Goal: Task Accomplishment & Management: Manage account settings

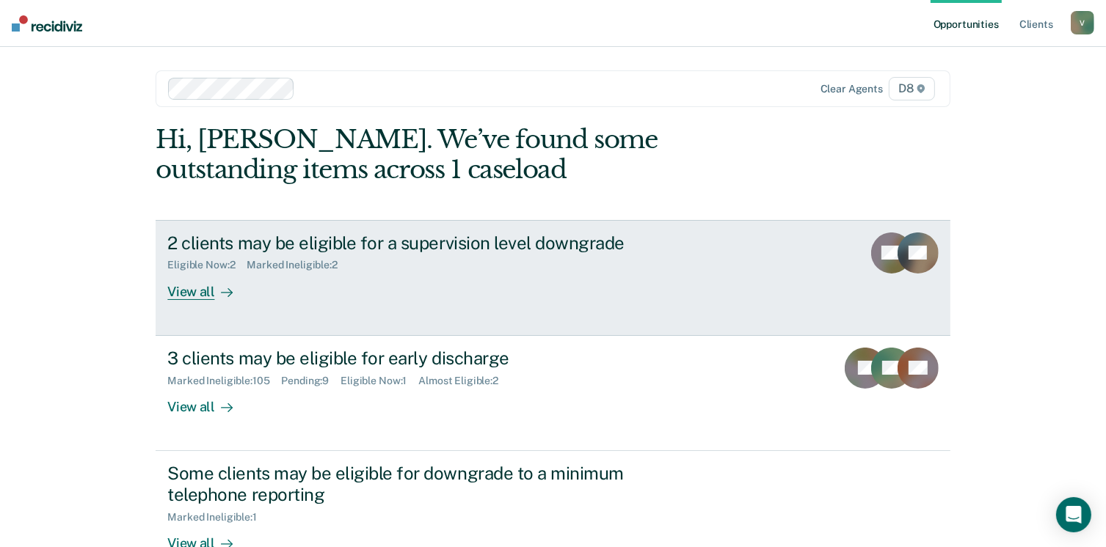
click at [198, 288] on div "View all" at bounding box center [208, 286] width 82 height 29
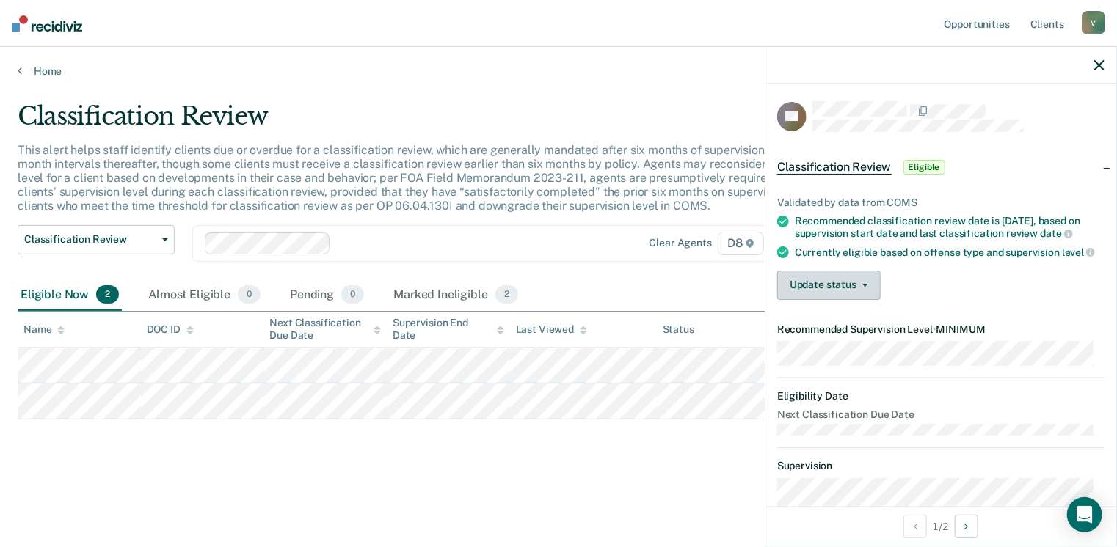
click at [867, 296] on button "Update status" at bounding box center [828, 285] width 103 height 29
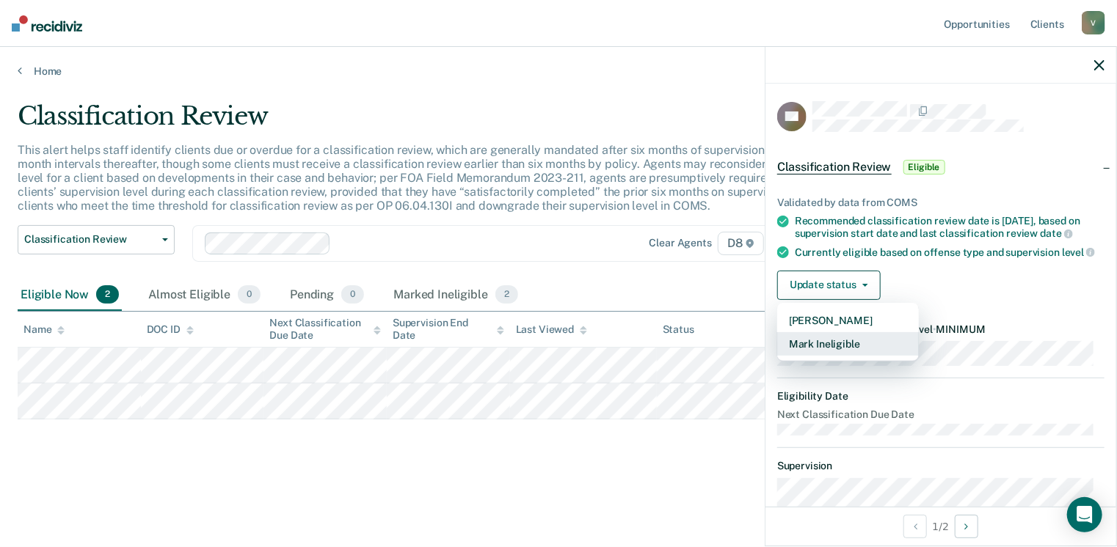
click at [843, 354] on button "Mark Ineligible" at bounding box center [848, 343] width 142 height 23
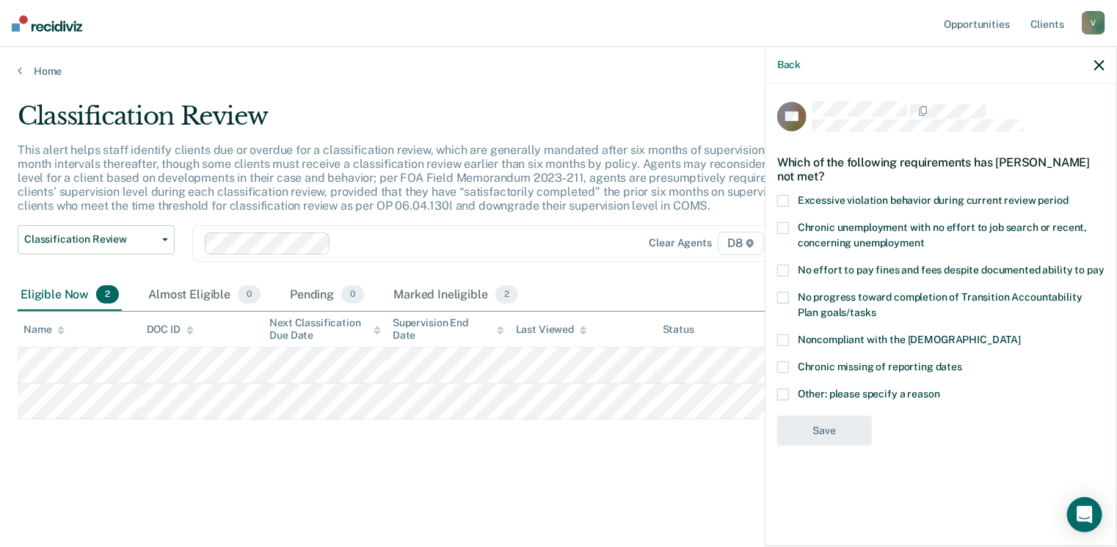
click at [778, 197] on span at bounding box center [783, 201] width 12 height 12
click at [1068, 195] on input "Excessive violation behavior during current review period" at bounding box center [1068, 195] width 0 height 0
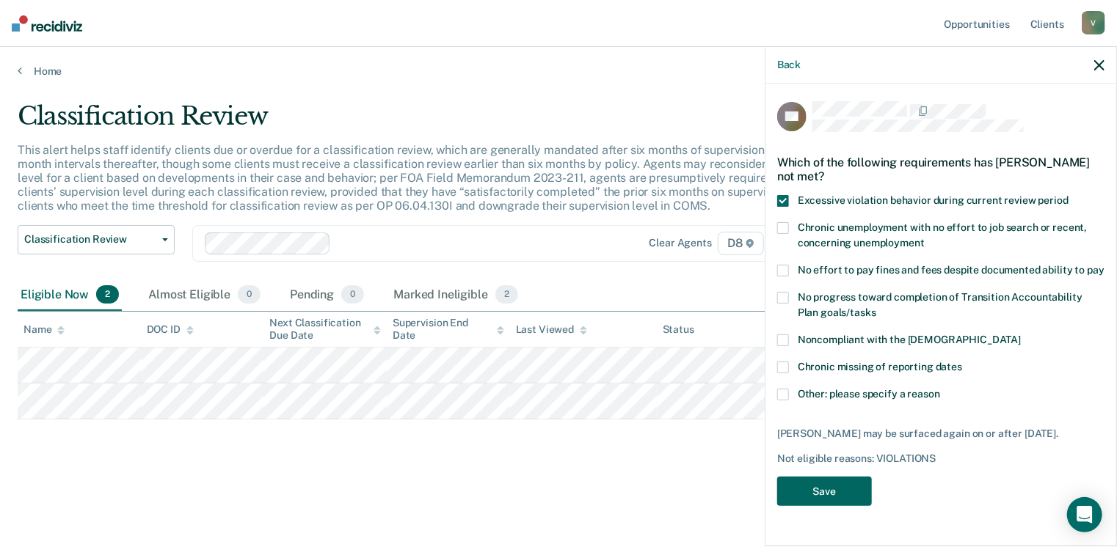
click at [808, 484] on button "Save" at bounding box center [824, 492] width 95 height 30
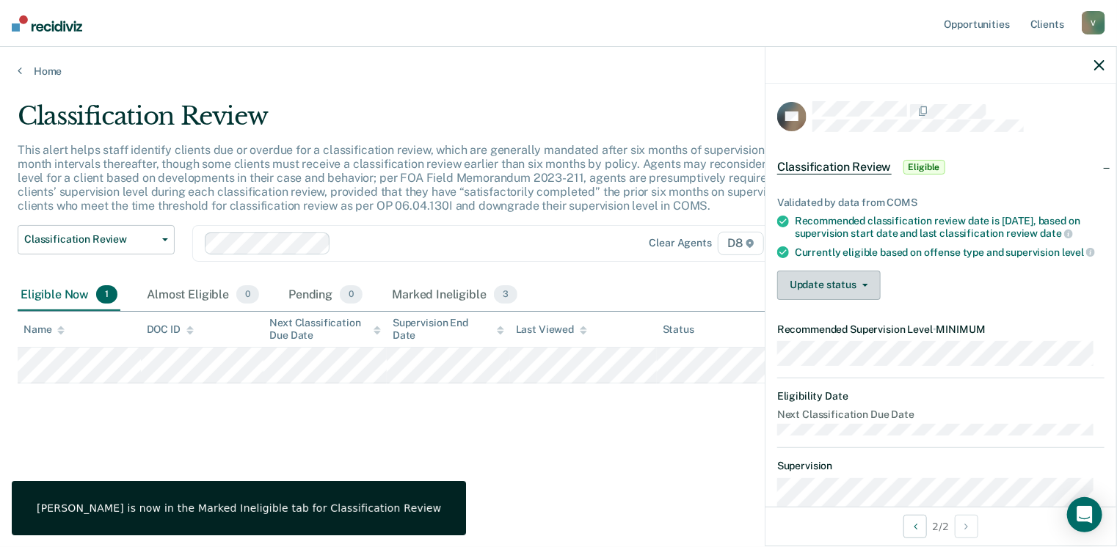
click at [802, 296] on button "Update status" at bounding box center [828, 285] width 103 height 29
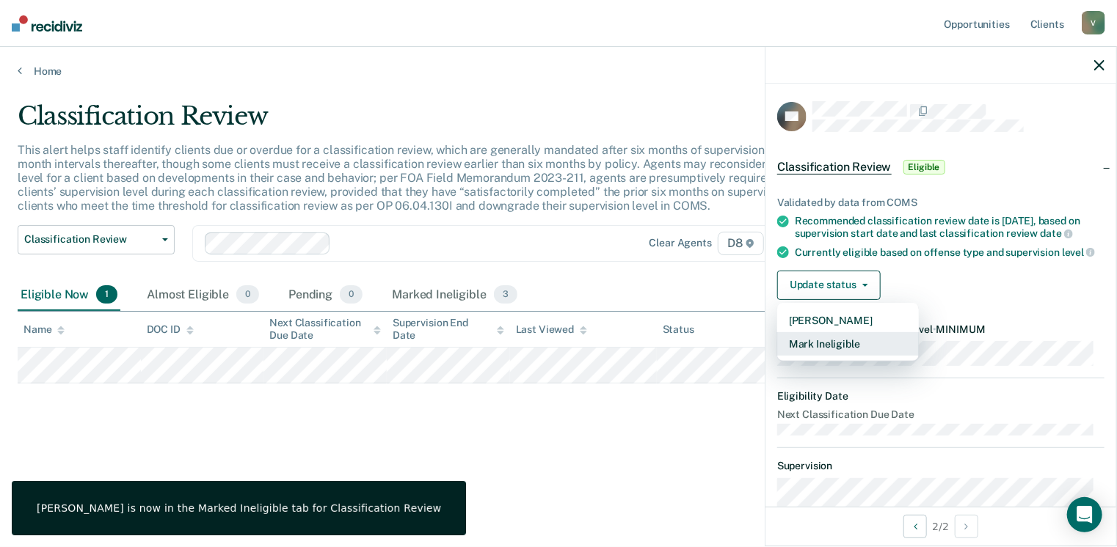
click at [807, 350] on button "Mark Ineligible" at bounding box center [848, 343] width 142 height 23
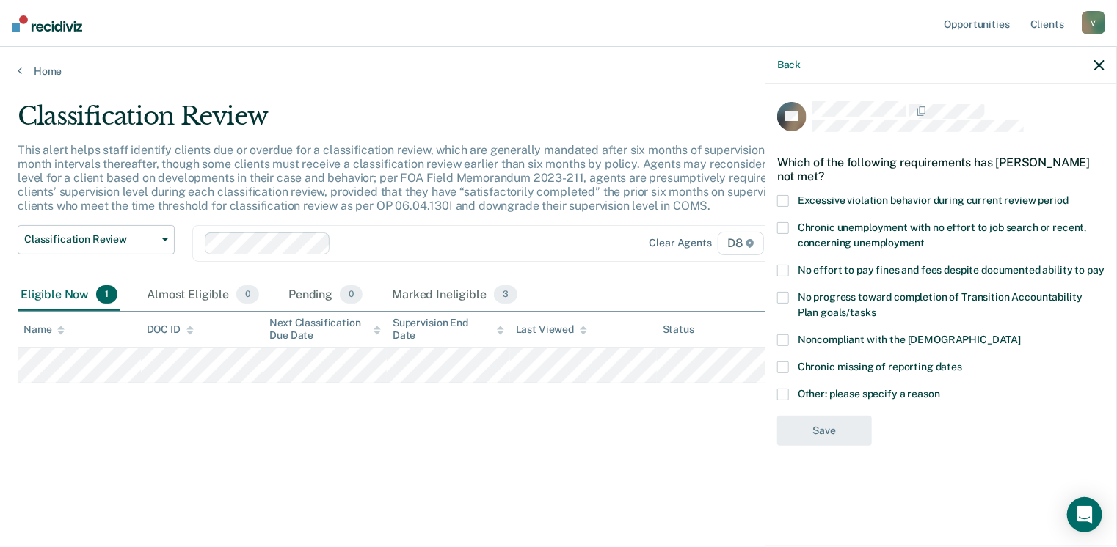
click at [782, 202] on span at bounding box center [783, 201] width 12 height 12
click at [1068, 195] on input "Excessive violation behavior during current review period" at bounding box center [1068, 195] width 0 height 0
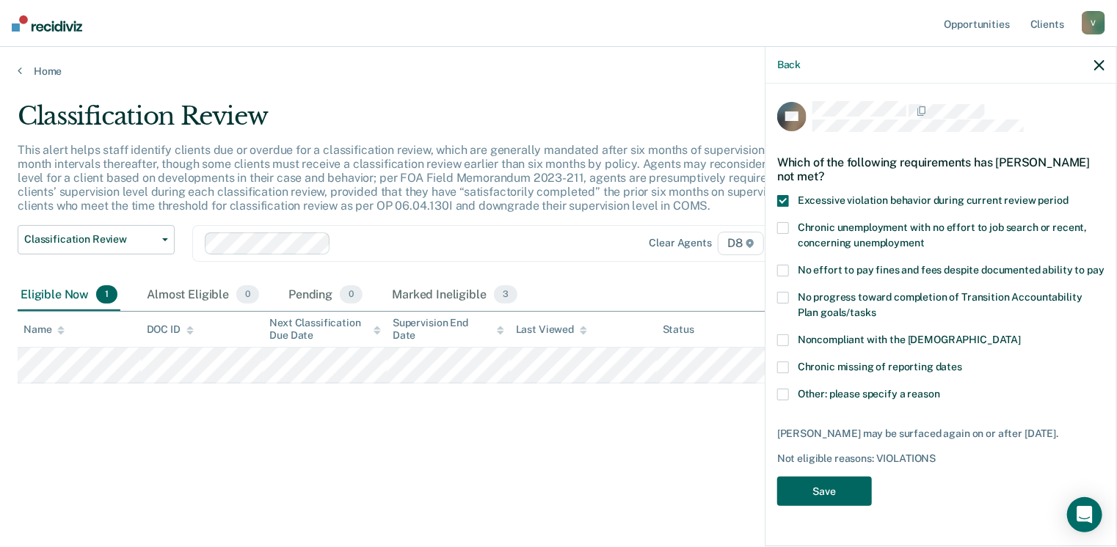
click at [826, 500] on button "Save" at bounding box center [824, 492] width 95 height 30
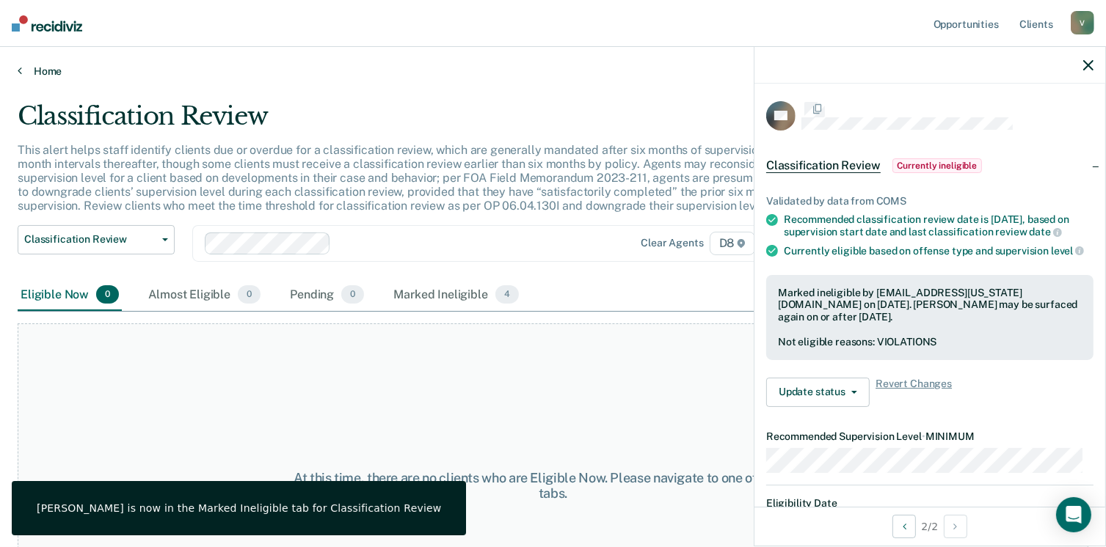
click at [50, 71] on link "Home" at bounding box center [553, 71] width 1071 height 13
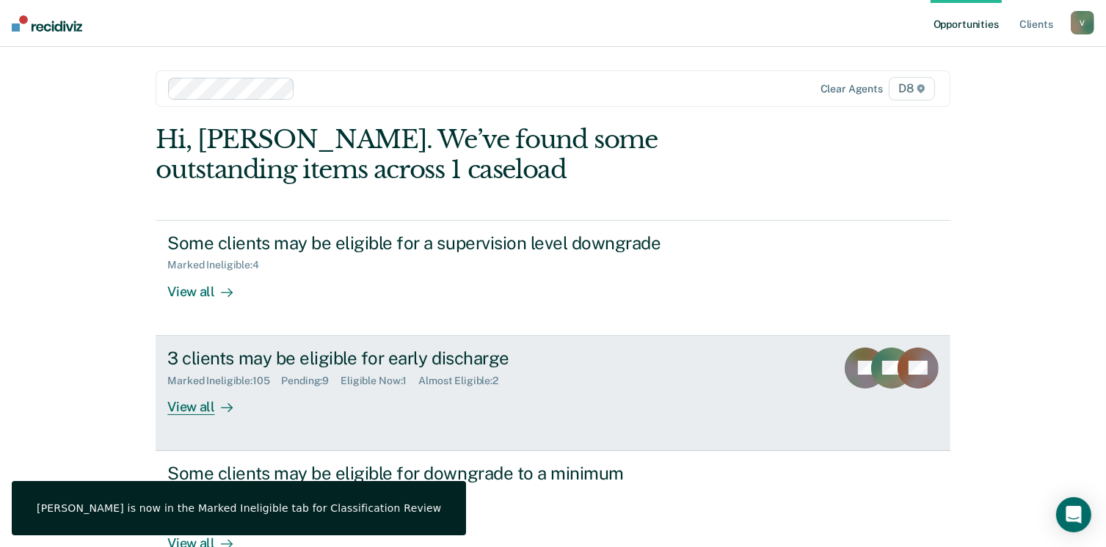
click at [195, 406] on div "View all" at bounding box center [208, 401] width 82 height 29
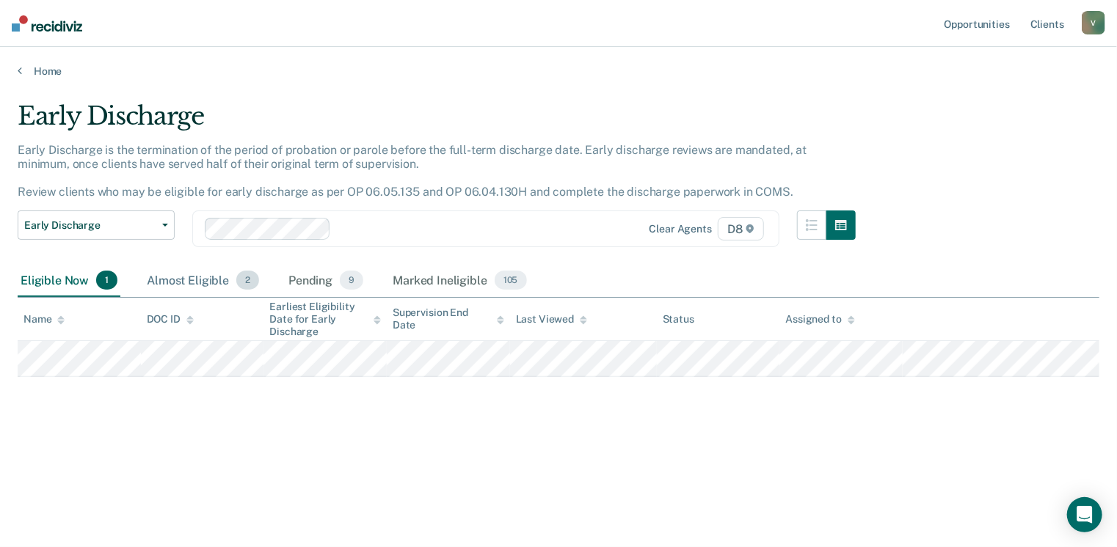
click at [181, 283] on div "Almost Eligible 2" at bounding box center [203, 281] width 118 height 32
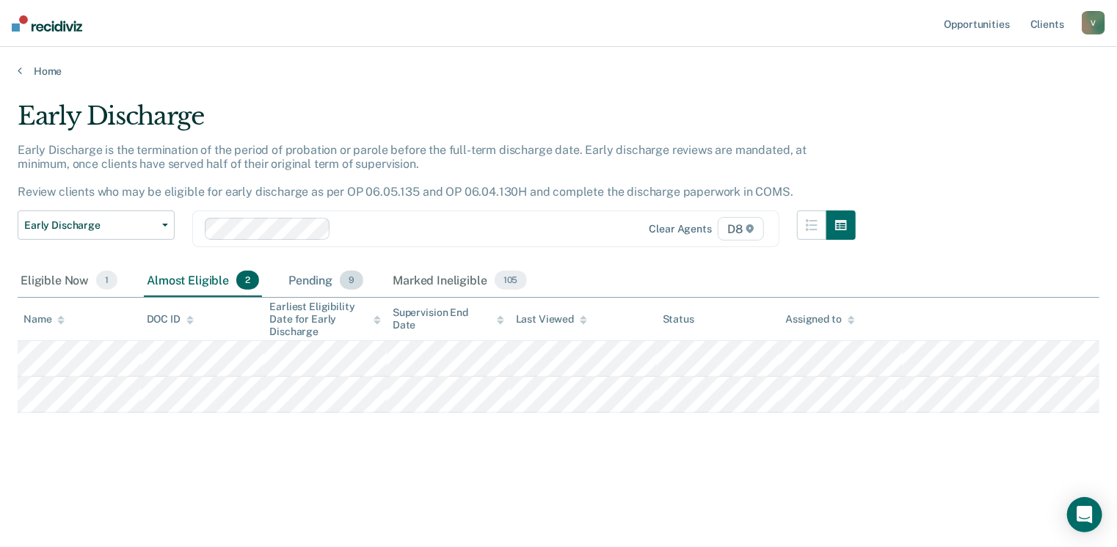
click at [296, 274] on div "Pending 9" at bounding box center [325, 281] width 81 height 32
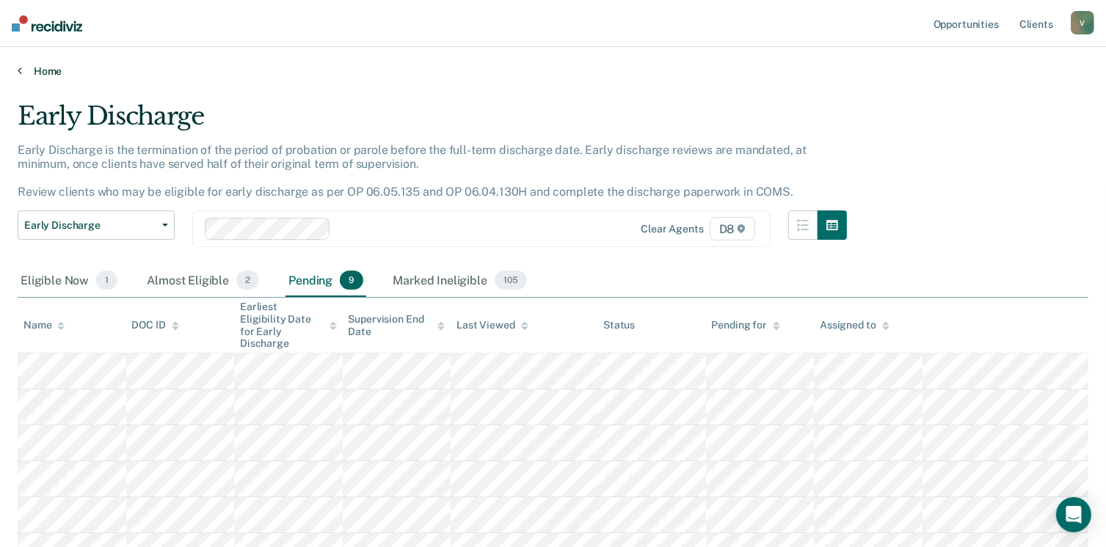
click at [42, 70] on link "Home" at bounding box center [553, 71] width 1071 height 13
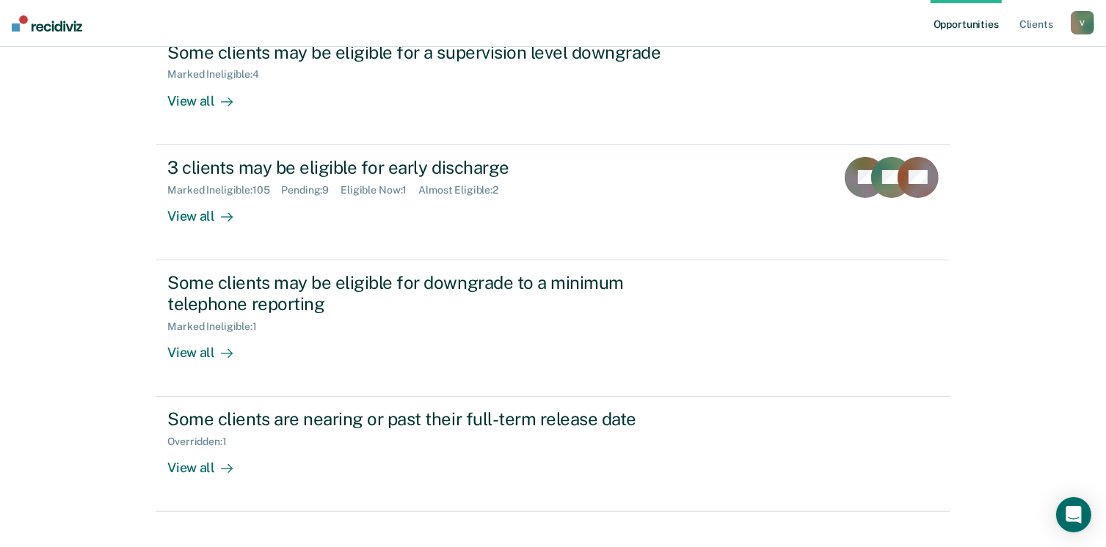
scroll to position [185, 0]
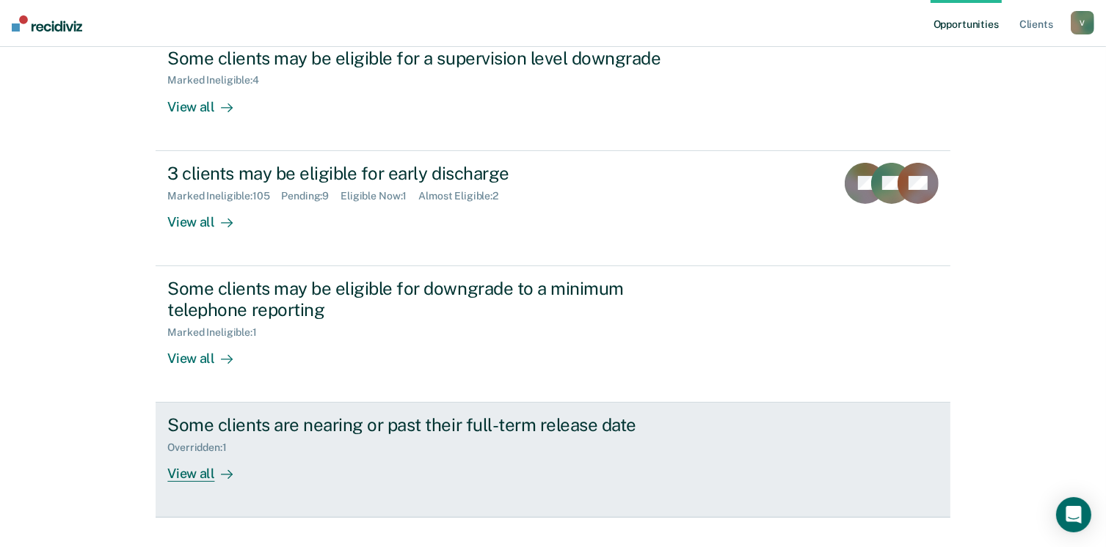
click at [205, 467] on div "View all" at bounding box center [208, 468] width 82 height 29
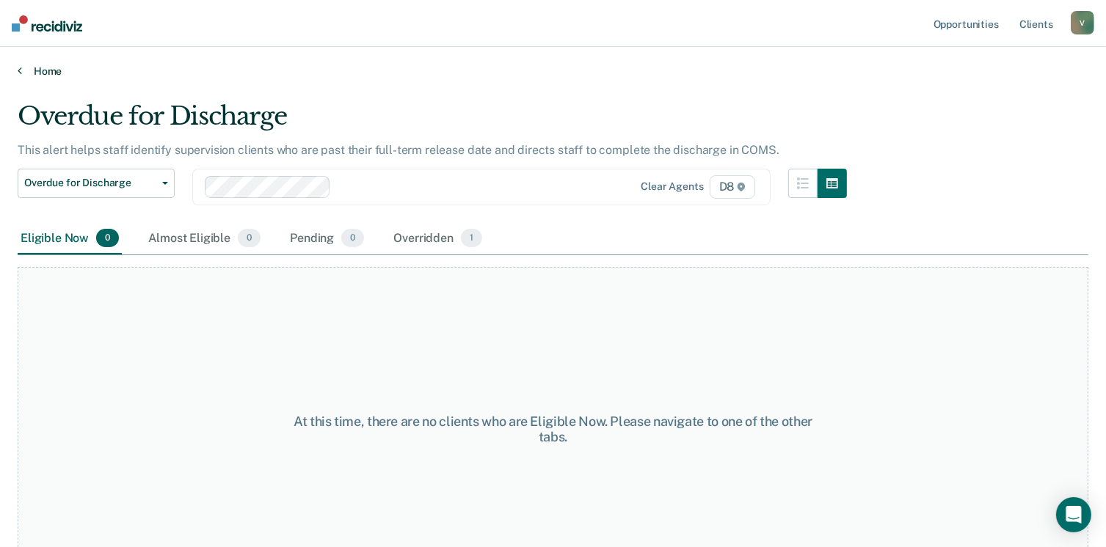
click at [44, 71] on link "Home" at bounding box center [553, 71] width 1071 height 13
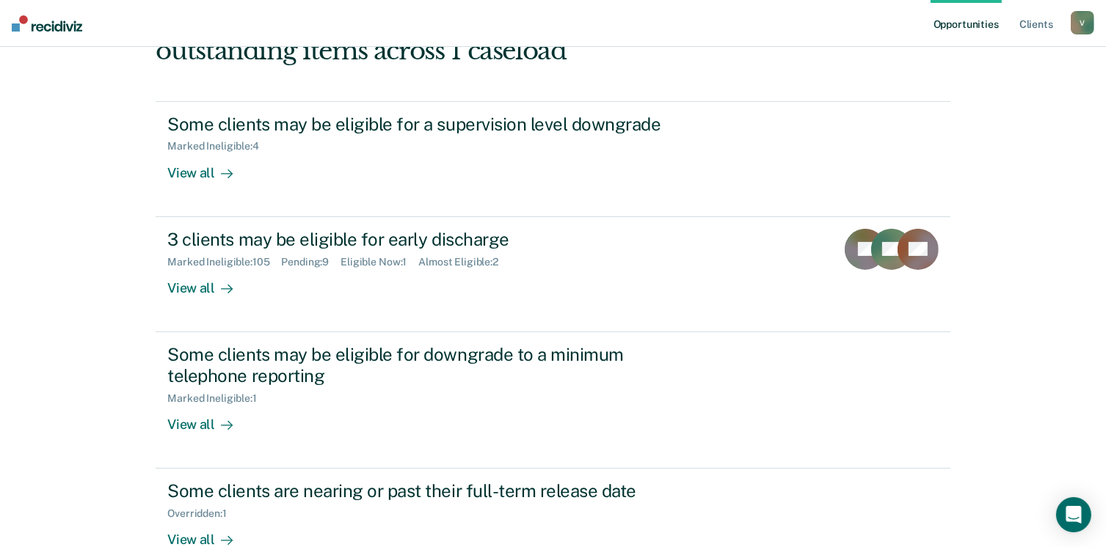
scroll to position [213, 0]
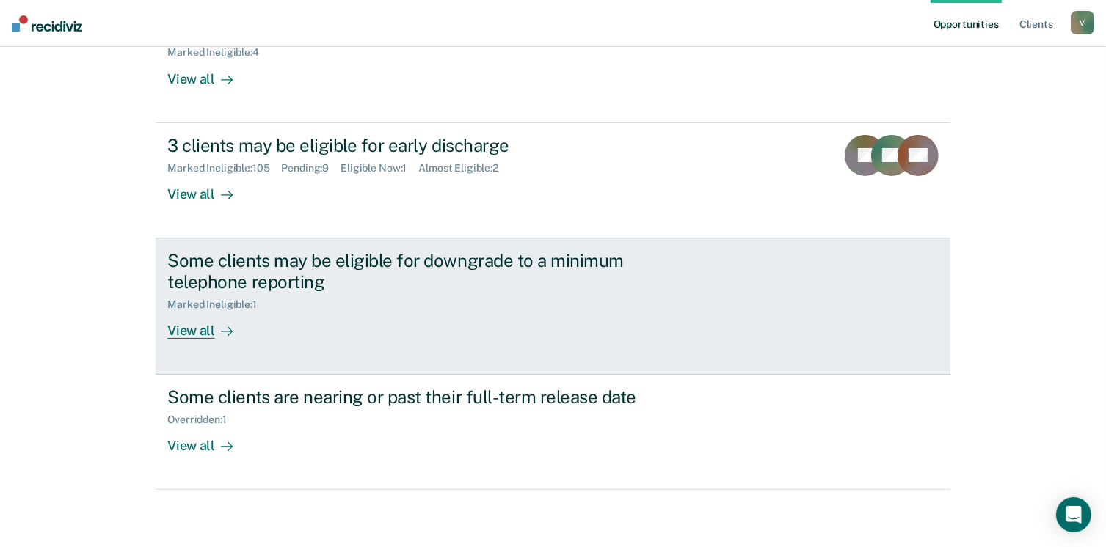
click at [195, 334] on div "View all" at bounding box center [208, 324] width 82 height 29
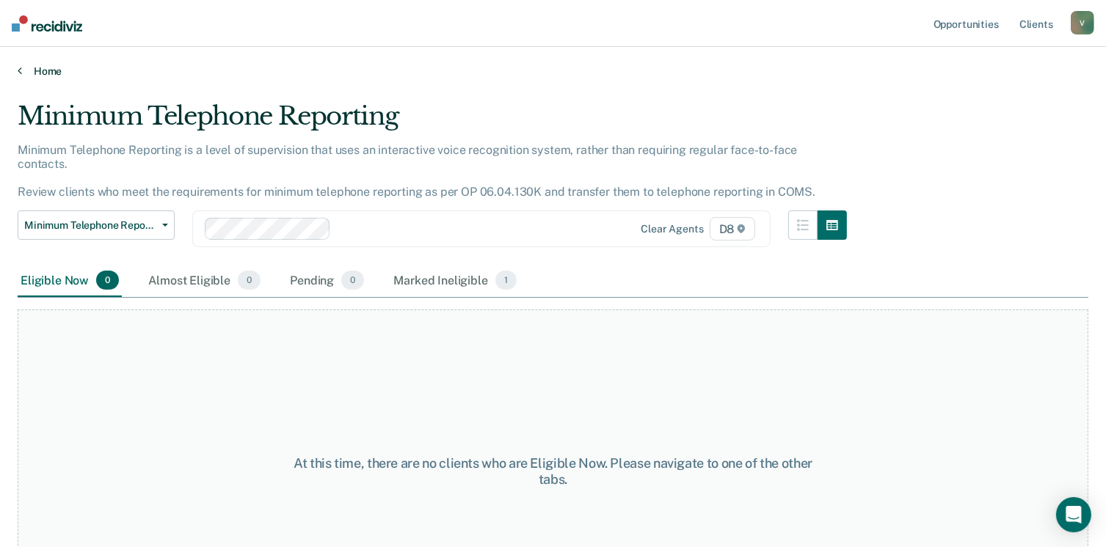
click at [31, 68] on link "Home" at bounding box center [553, 71] width 1071 height 13
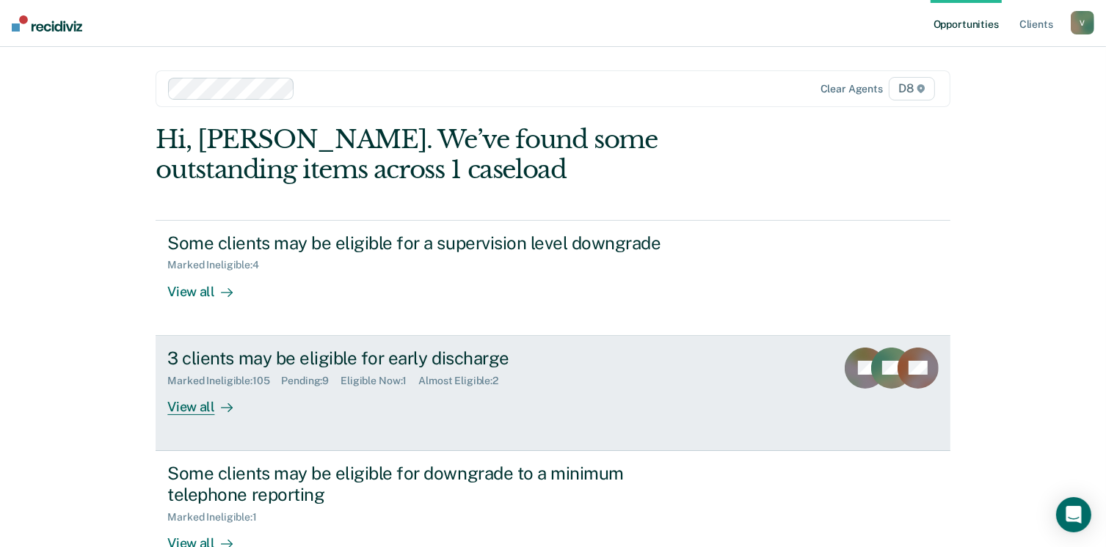
click at [200, 401] on div "View all" at bounding box center [208, 401] width 82 height 29
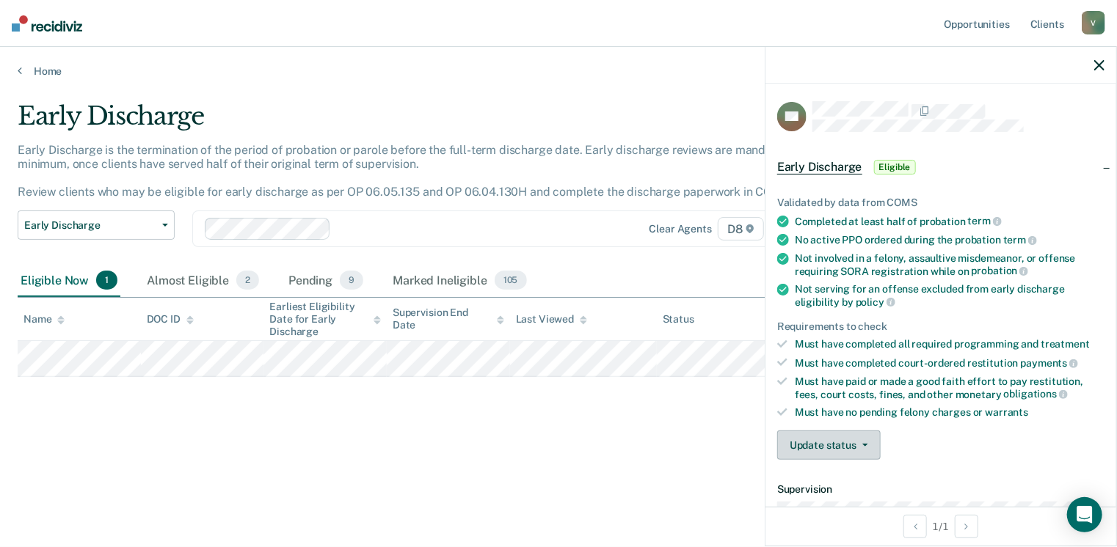
click at [813, 436] on button "Update status" at bounding box center [828, 445] width 103 height 29
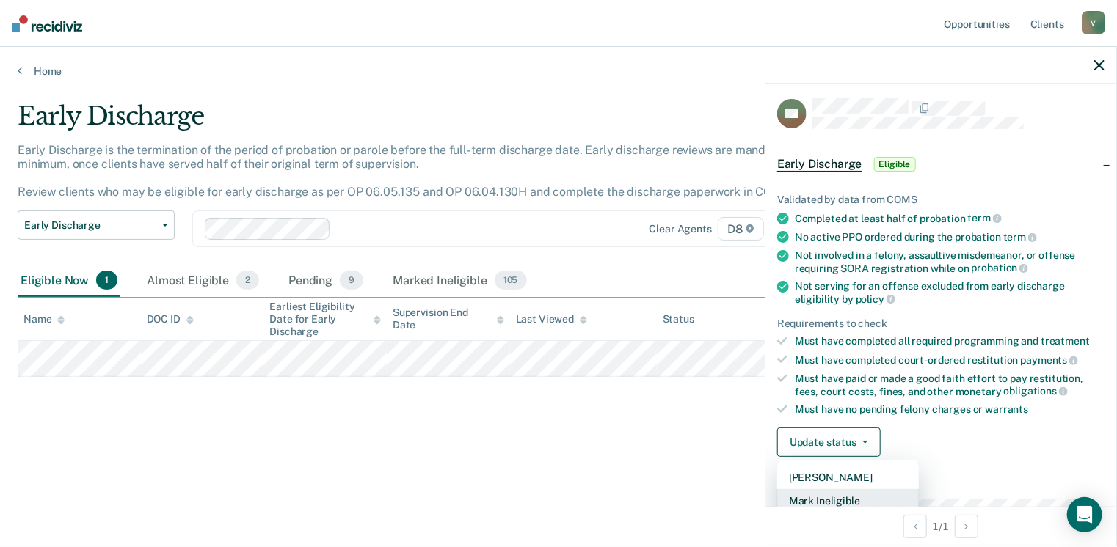
click at [842, 494] on button "Mark Ineligible" at bounding box center [848, 500] width 142 height 23
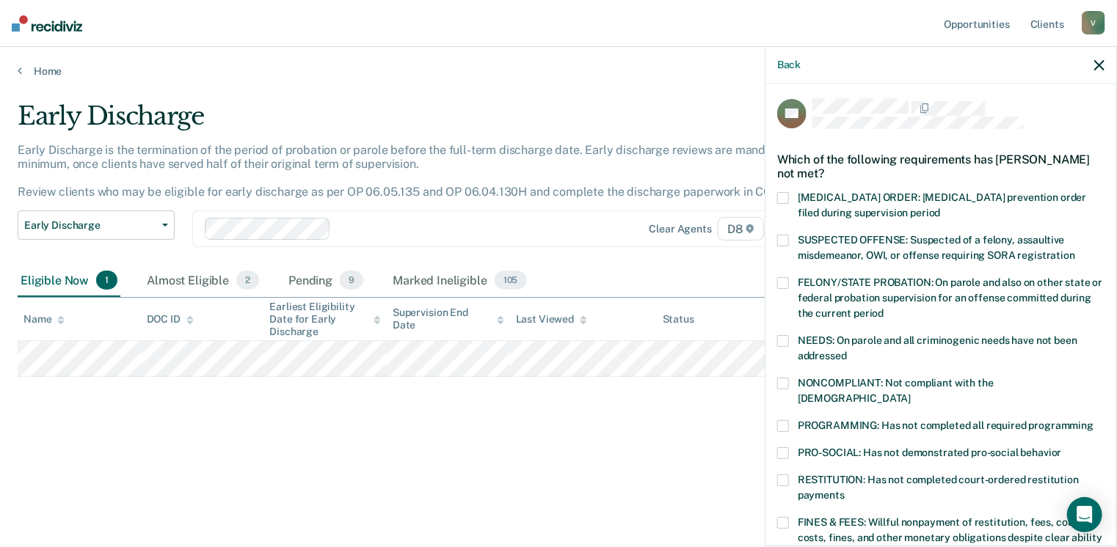
click at [784, 517] on span at bounding box center [783, 523] width 12 height 12
click at [827, 547] on input "FINES & FEES: Willful nonpayment of restitution, fees, court costs, fines, and …" at bounding box center [827, 548] width 0 height 0
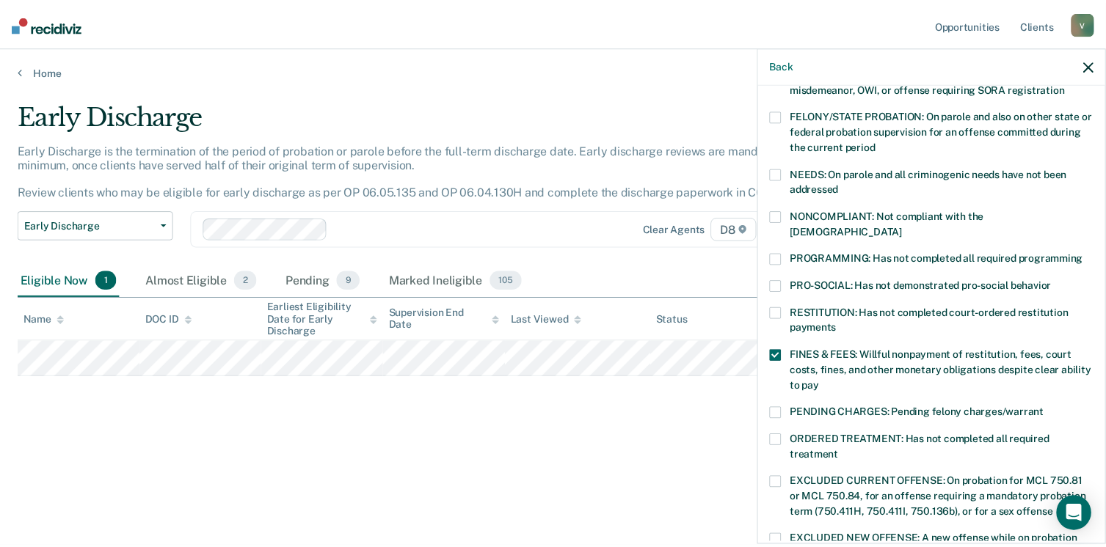
scroll to position [475, 0]
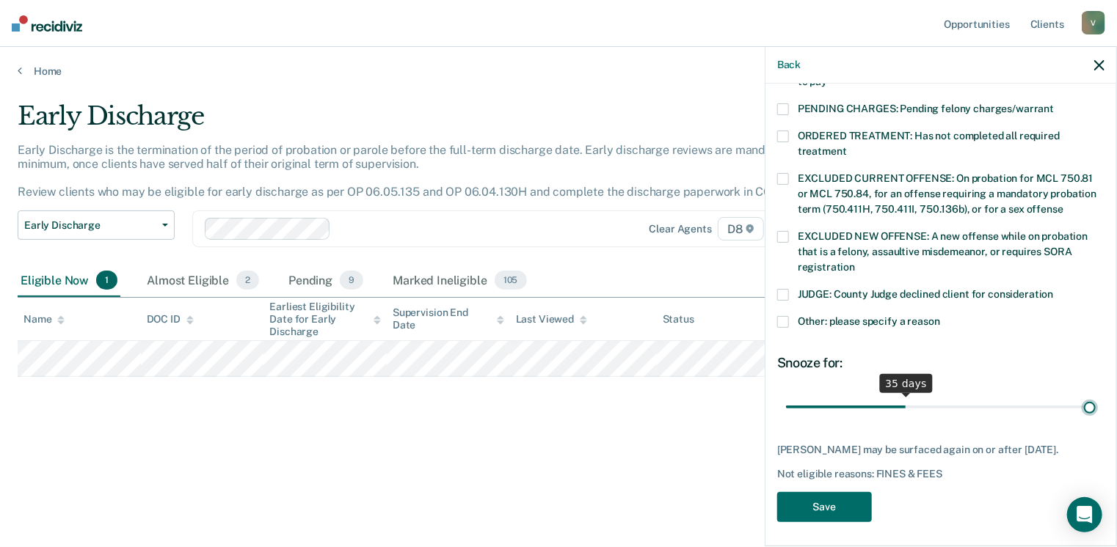
drag, startPoint x: 886, startPoint y: 387, endPoint x: 1121, endPoint y: 409, distance: 235.9
type input "90"
click at [1096, 409] on input "range" at bounding box center [941, 408] width 310 height 26
click at [792, 518] on div "EC Which of the following requirements has [PERSON_NAME] not met? [MEDICAL_DATA…" at bounding box center [940, 78] width 327 height 905
click at [823, 498] on button "Save" at bounding box center [824, 507] width 95 height 30
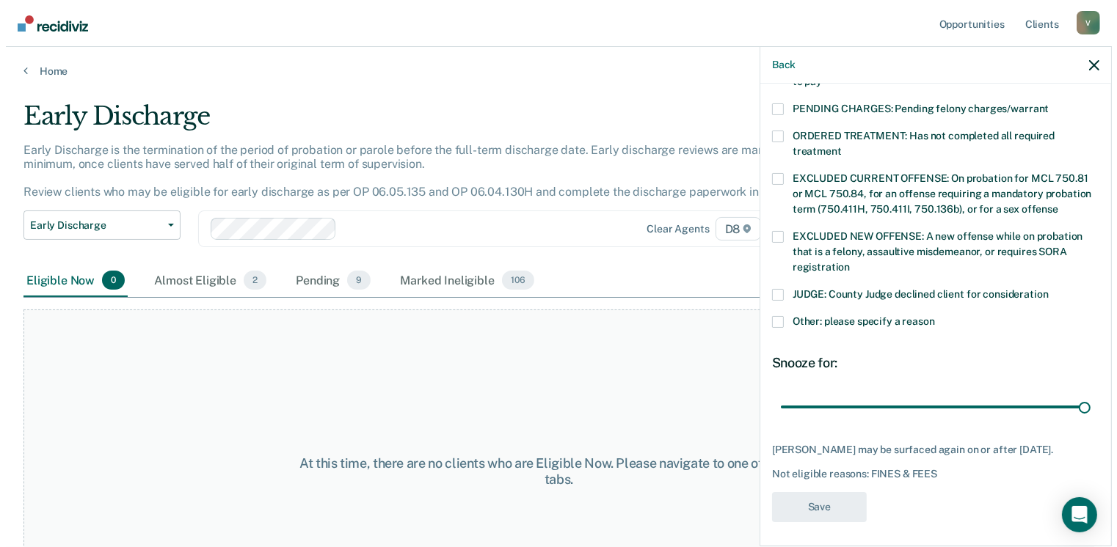
scroll to position [379, 0]
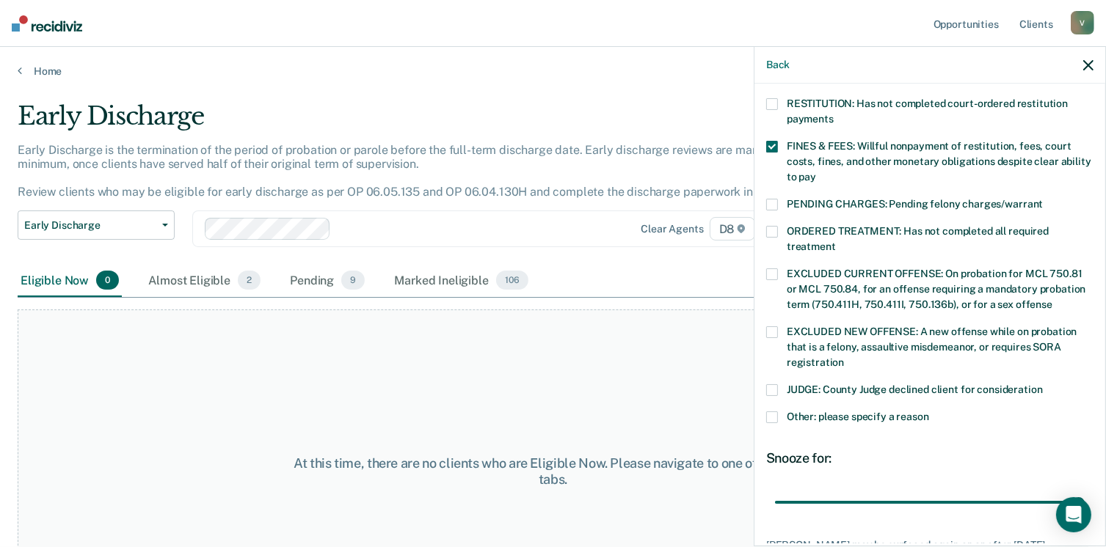
click at [584, 406] on div "At this time, there are no clients who are Eligible Now. Please navigate to one…" at bounding box center [553, 472] width 1071 height 324
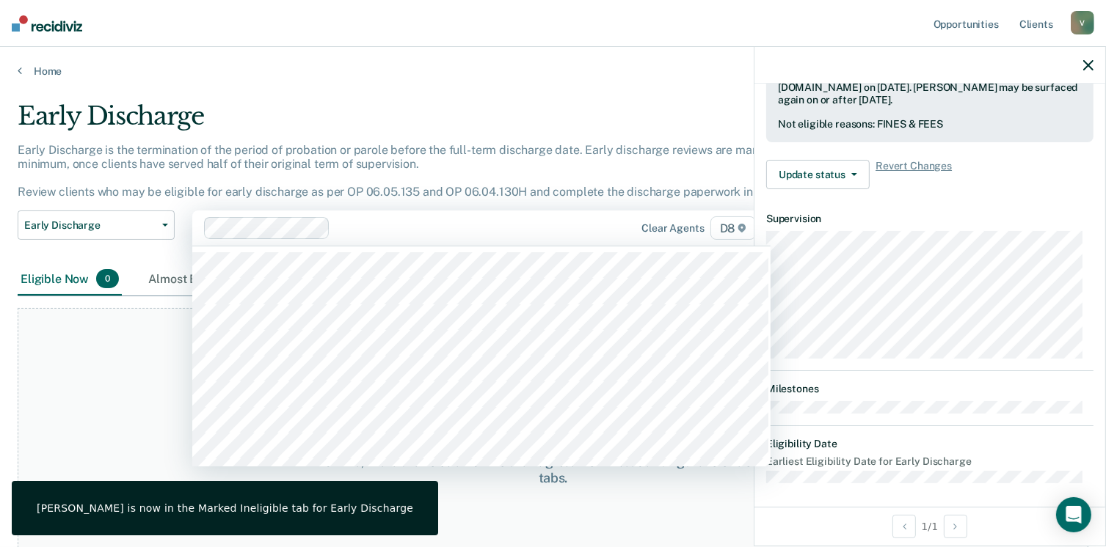
click at [429, 221] on div at bounding box center [463, 228] width 255 height 17
click at [404, 131] on div "Early Discharge" at bounding box center [432, 122] width 829 height 42
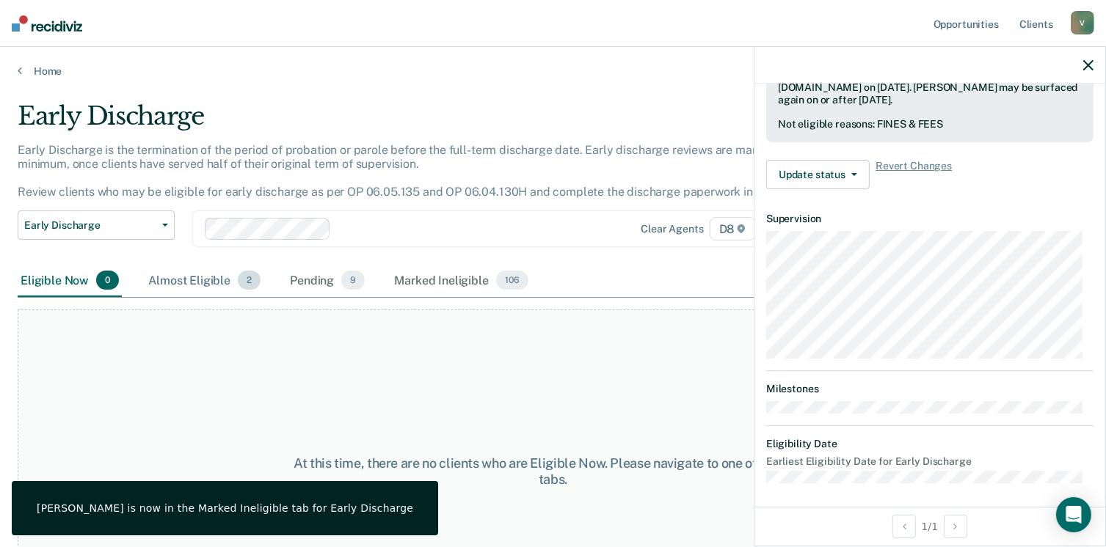
click at [208, 272] on div "Almost Eligible 2" at bounding box center [204, 281] width 118 height 32
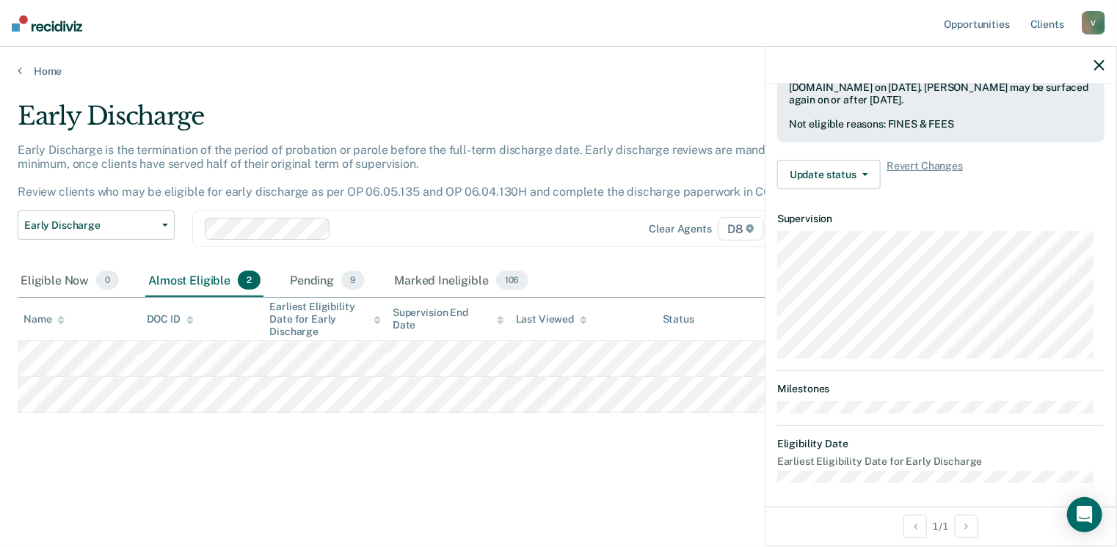
scroll to position [271, 0]
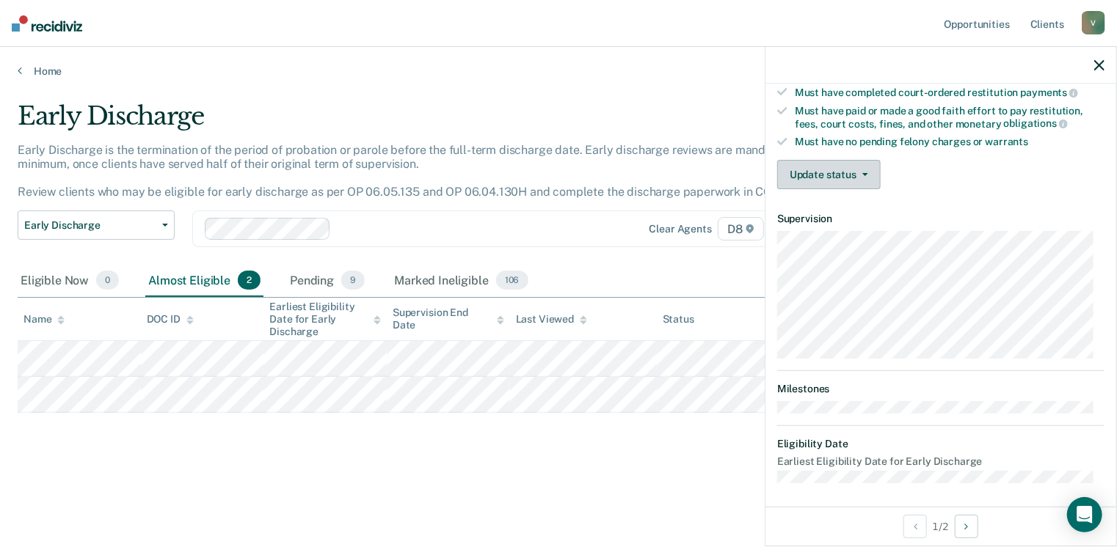
click at [863, 161] on button "Update status" at bounding box center [828, 174] width 103 height 29
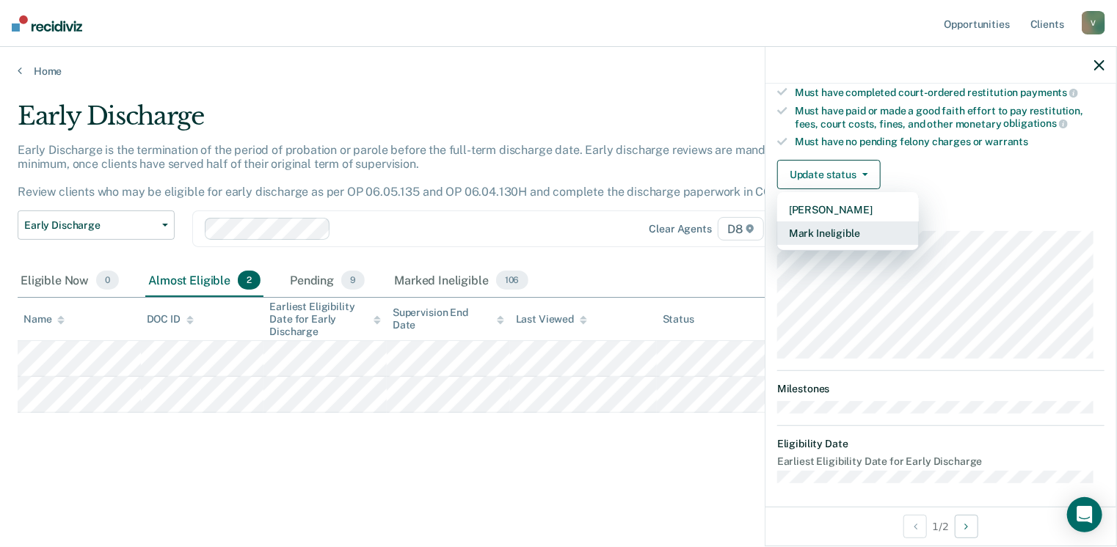
click at [830, 226] on button "Mark Ineligible" at bounding box center [848, 233] width 142 height 23
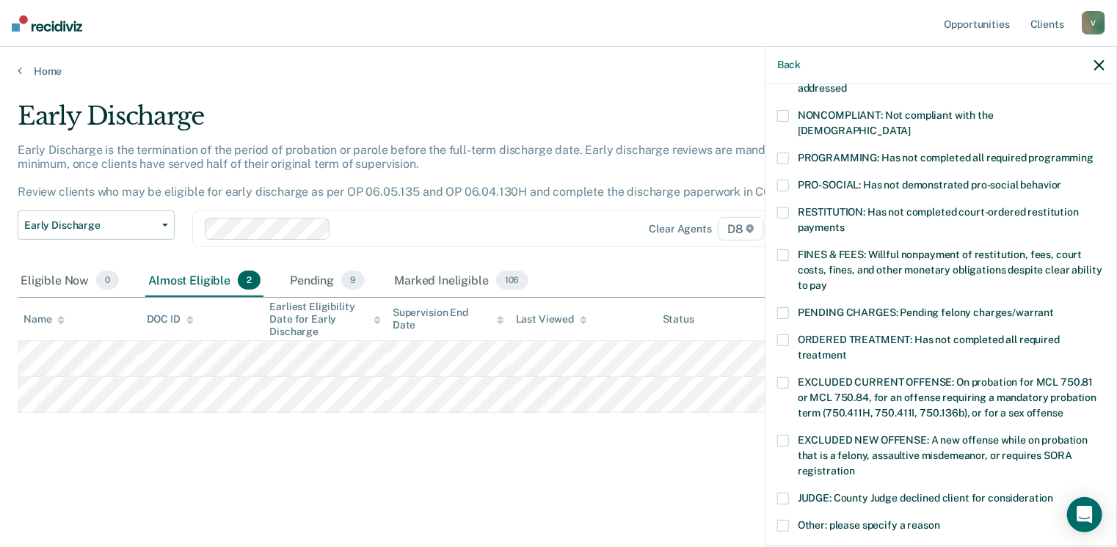
click at [787, 250] on span at bounding box center [783, 256] width 12 height 12
click at [827, 280] on input "FINES & FEES: Willful nonpayment of restitution, fees, court costs, fines, and …" at bounding box center [827, 280] width 0 height 0
drag, startPoint x: 1116, startPoint y: 265, endPoint x: 1096, endPoint y: 382, distance: 119.1
click at [1096, 382] on div "Back AB Which of the following requirements has [PERSON_NAME] not met? [MEDICAL…" at bounding box center [941, 296] width 352 height 500
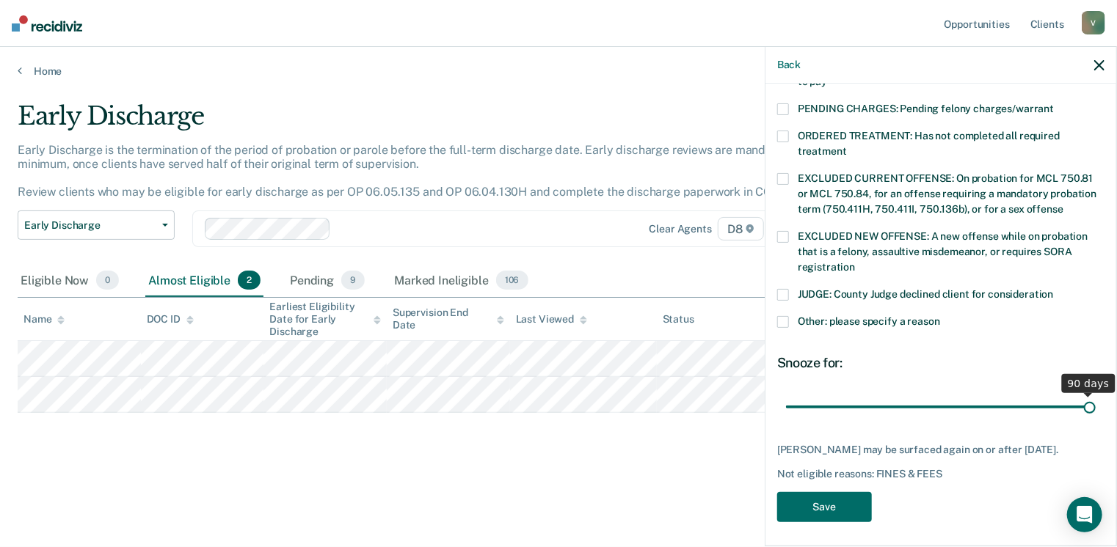
drag, startPoint x: 886, startPoint y: 387, endPoint x: 1121, endPoint y: 330, distance: 241.5
type input "90"
click at [1096, 395] on input "range" at bounding box center [941, 408] width 310 height 26
click at [837, 503] on button "Save" at bounding box center [824, 507] width 95 height 30
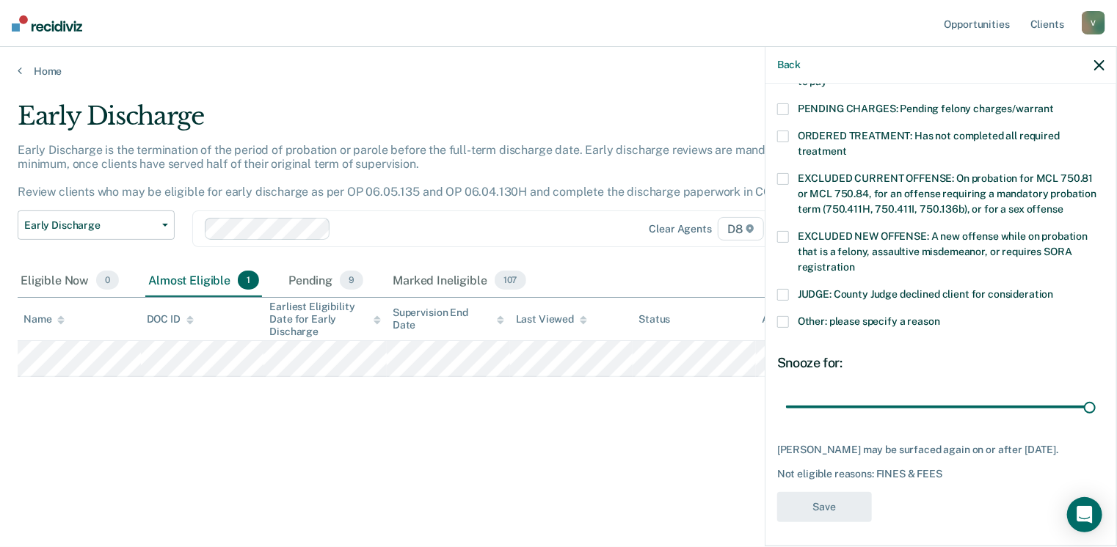
click at [478, 453] on div "Early Discharge Early Discharge is the termination of the period of probation o…" at bounding box center [559, 292] width 1082 height 383
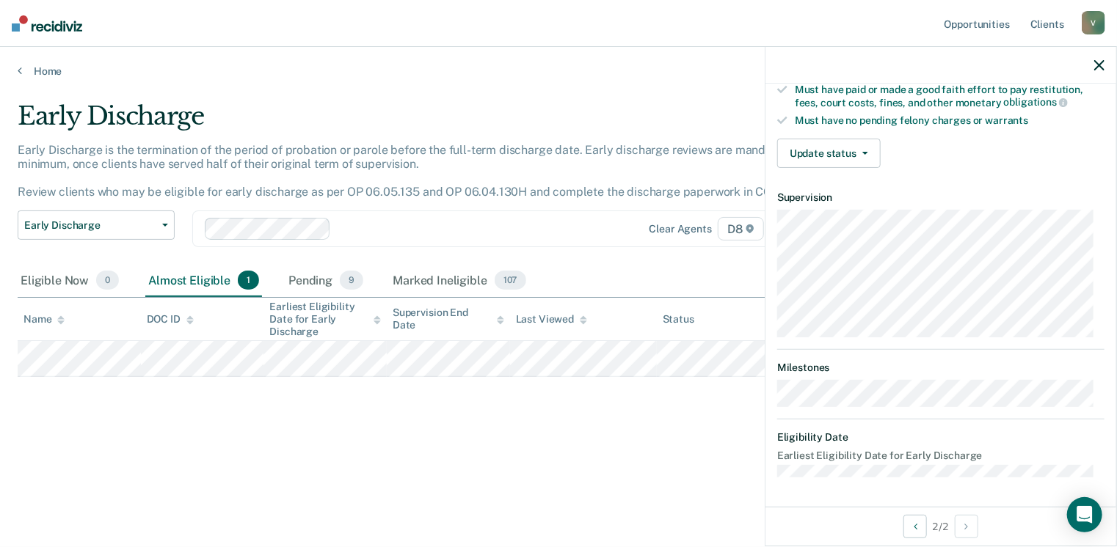
scroll to position [271, 0]
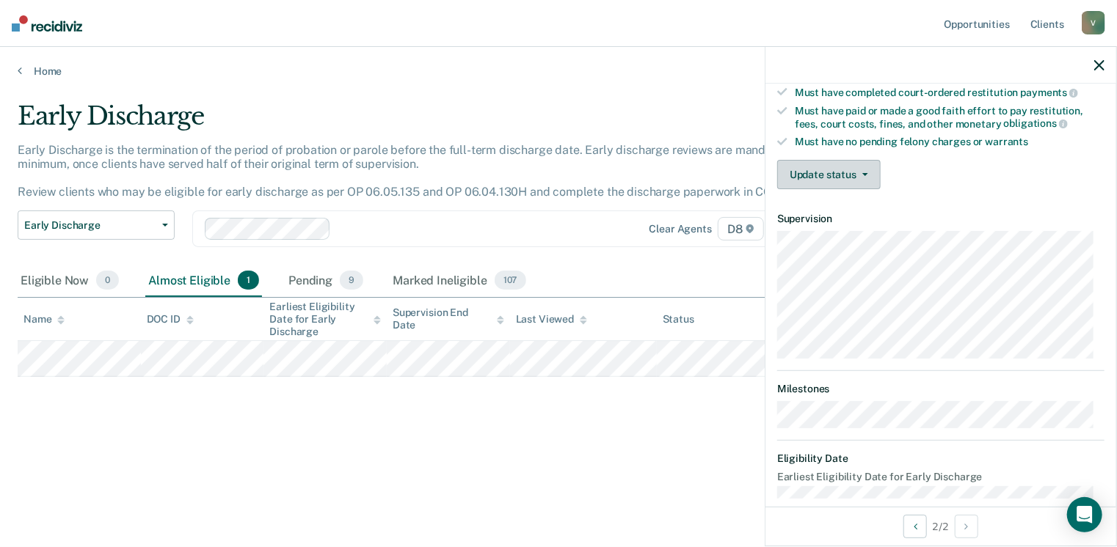
click at [841, 164] on button "Update status" at bounding box center [828, 174] width 103 height 29
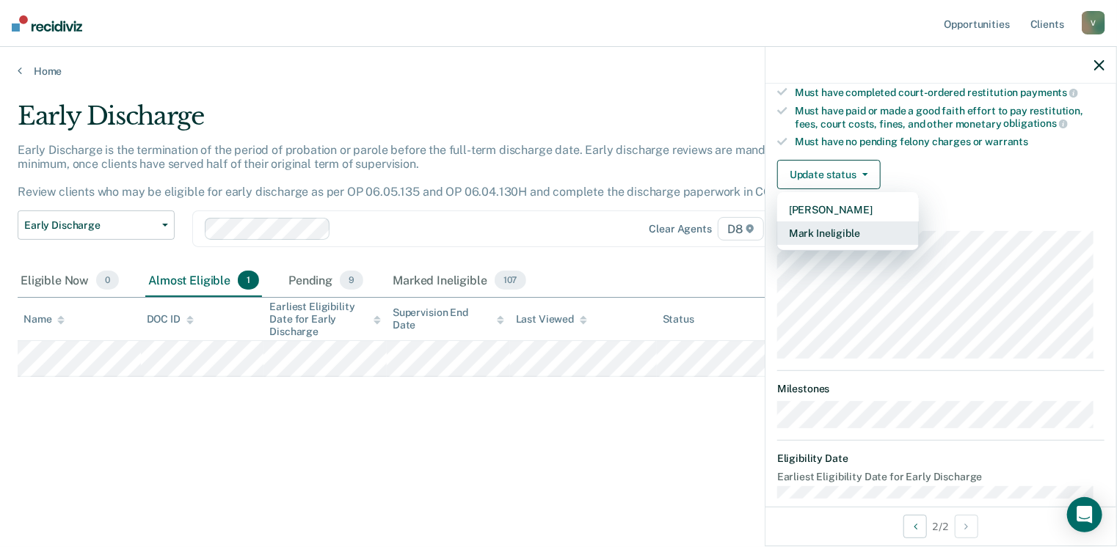
click at [840, 224] on button "Mark Ineligible" at bounding box center [848, 233] width 142 height 23
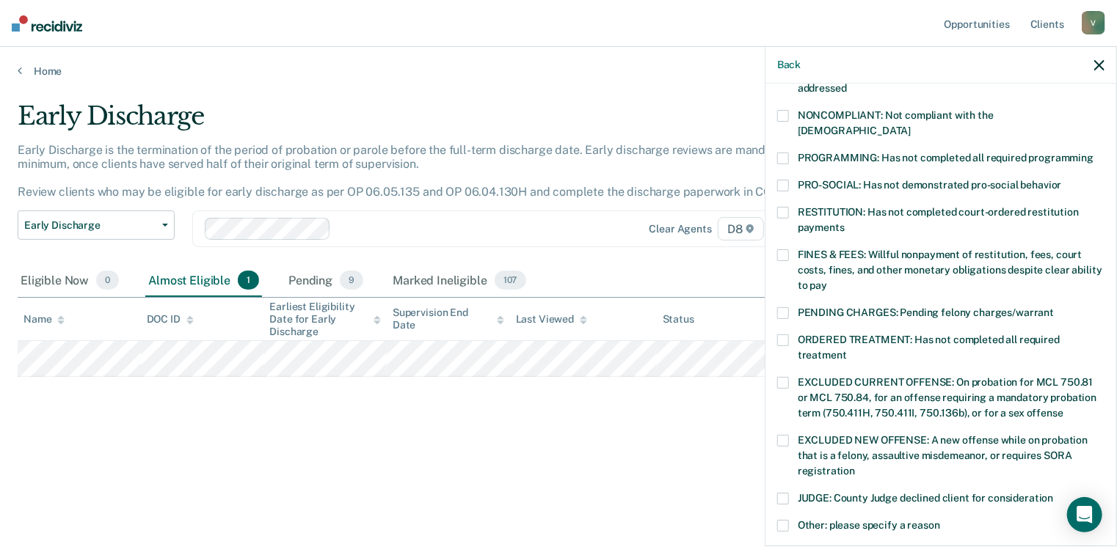
click at [782, 250] on span at bounding box center [783, 256] width 12 height 12
click at [827, 280] on input "FINES & FEES: Willful nonpayment of restitution, fees, court costs, fines, and …" at bounding box center [827, 280] width 0 height 0
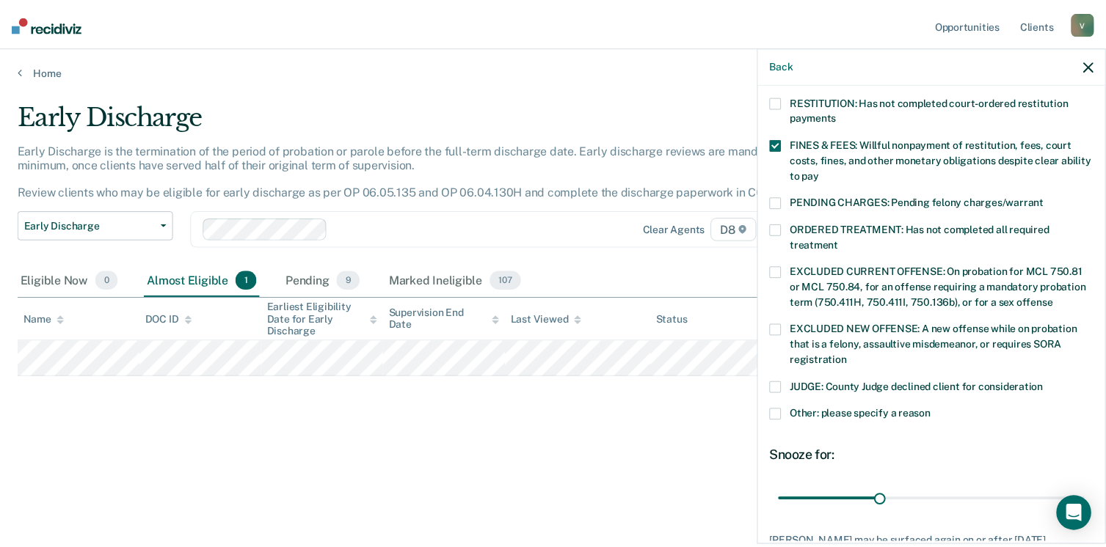
scroll to position [475, 0]
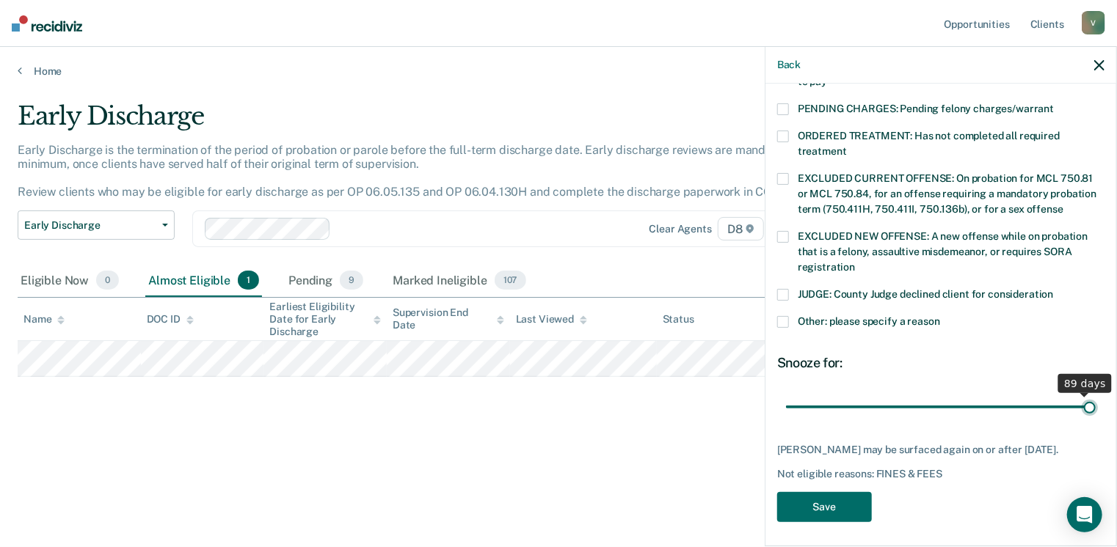
drag, startPoint x: 884, startPoint y: 388, endPoint x: 1121, endPoint y: 373, distance: 238.3
type input "90"
click at [1096, 395] on input "range" at bounding box center [941, 408] width 310 height 26
click at [848, 499] on button "Save" at bounding box center [824, 507] width 95 height 30
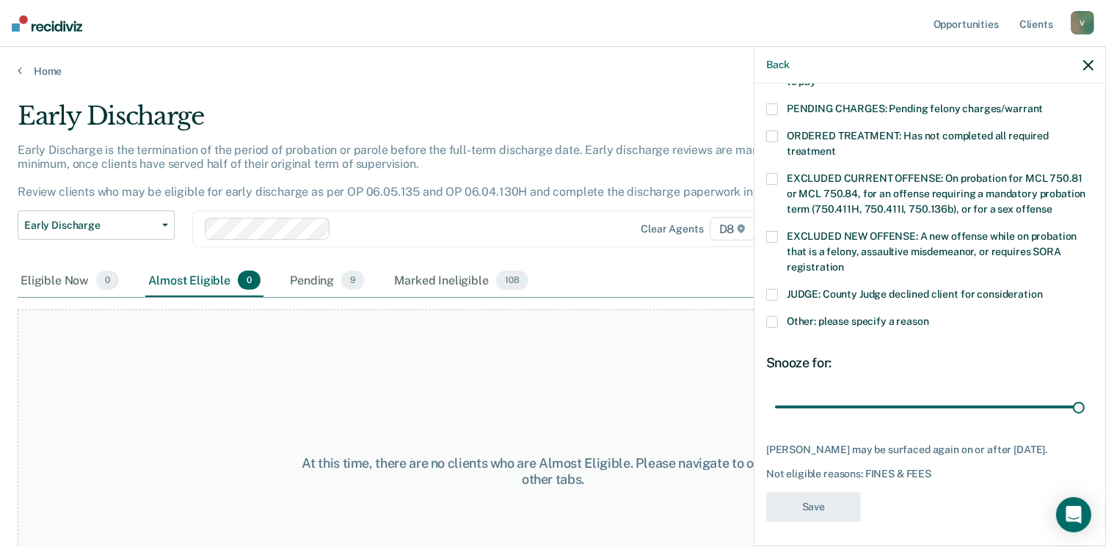
scroll to position [395, 0]
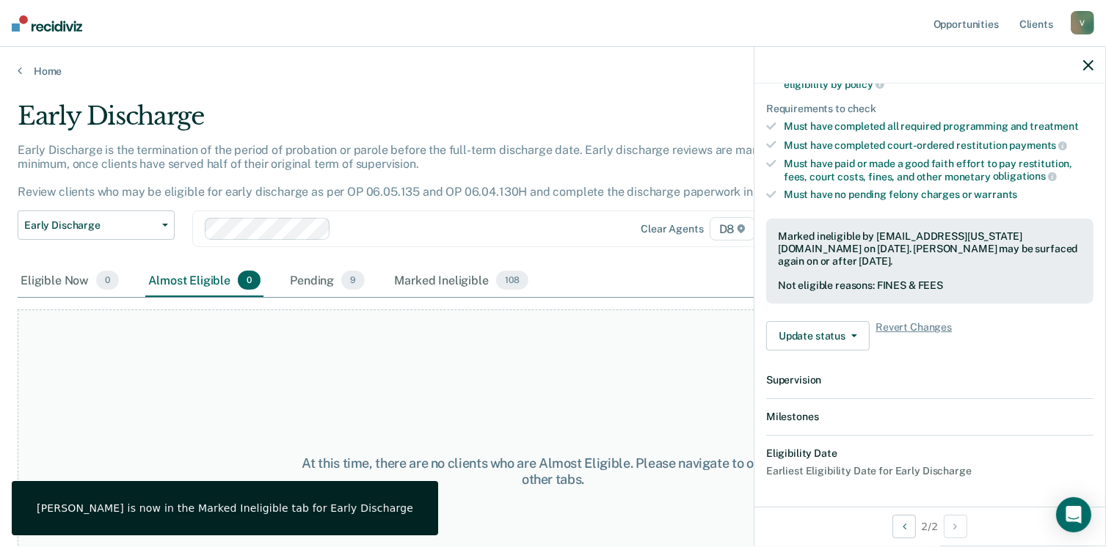
click at [604, 377] on div "At this time, there are no clients who are Almost Eligible. Please navigate to …" at bounding box center [553, 472] width 1071 height 324
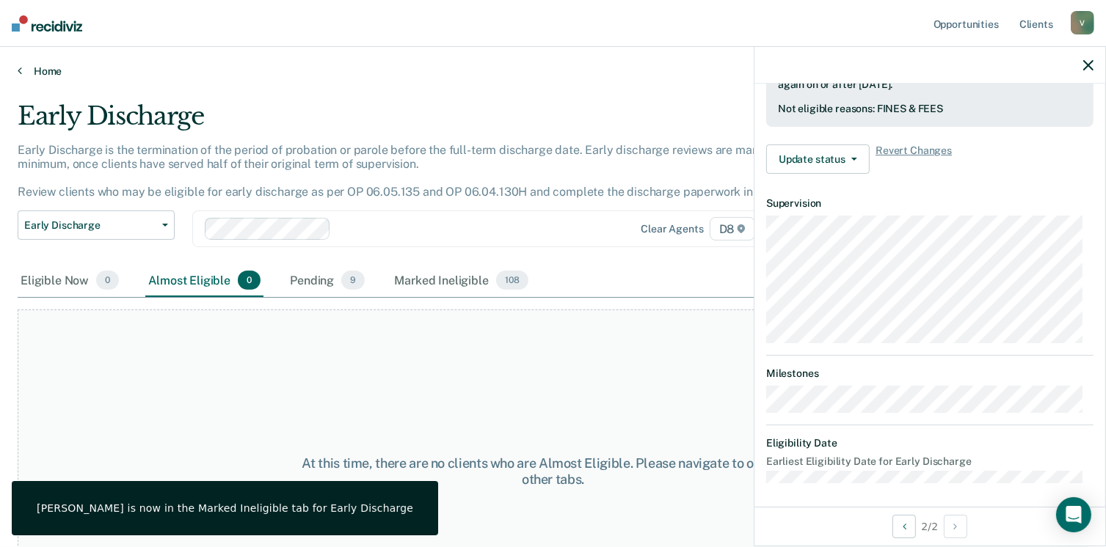
click at [44, 65] on link "Home" at bounding box center [553, 71] width 1071 height 13
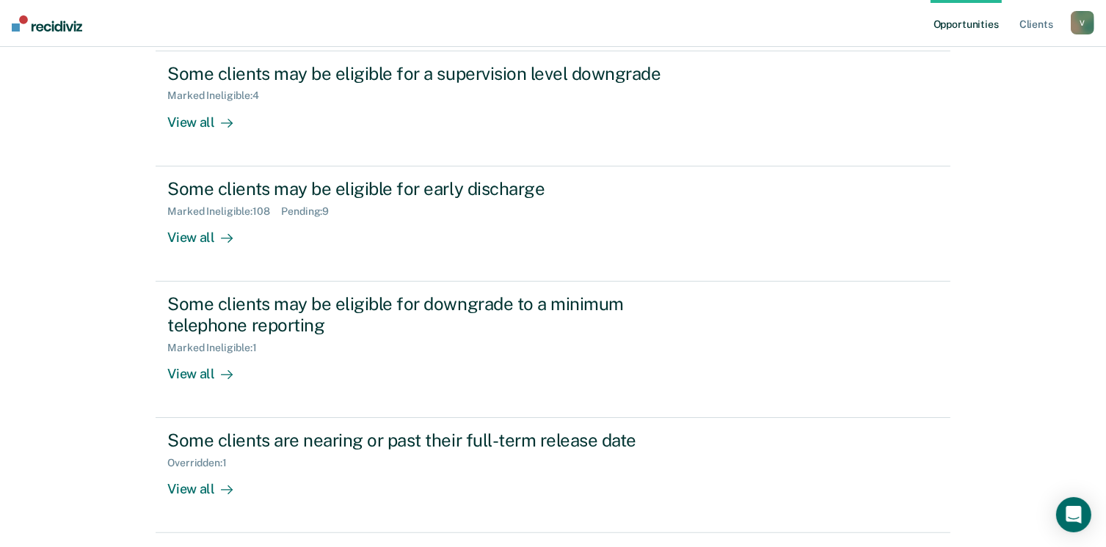
scroll to position [213, 0]
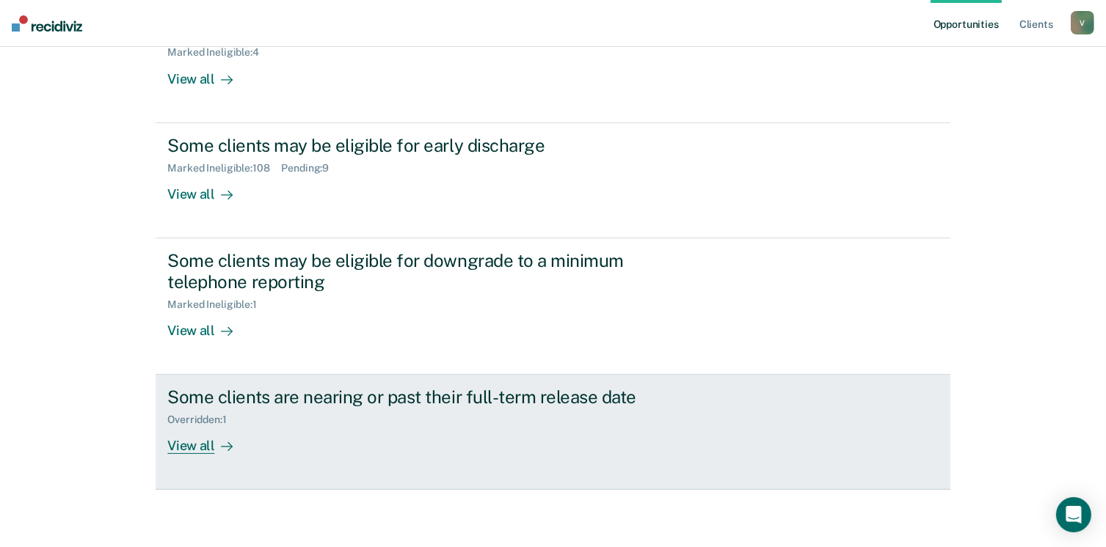
click at [188, 445] on div "View all" at bounding box center [208, 440] width 82 height 29
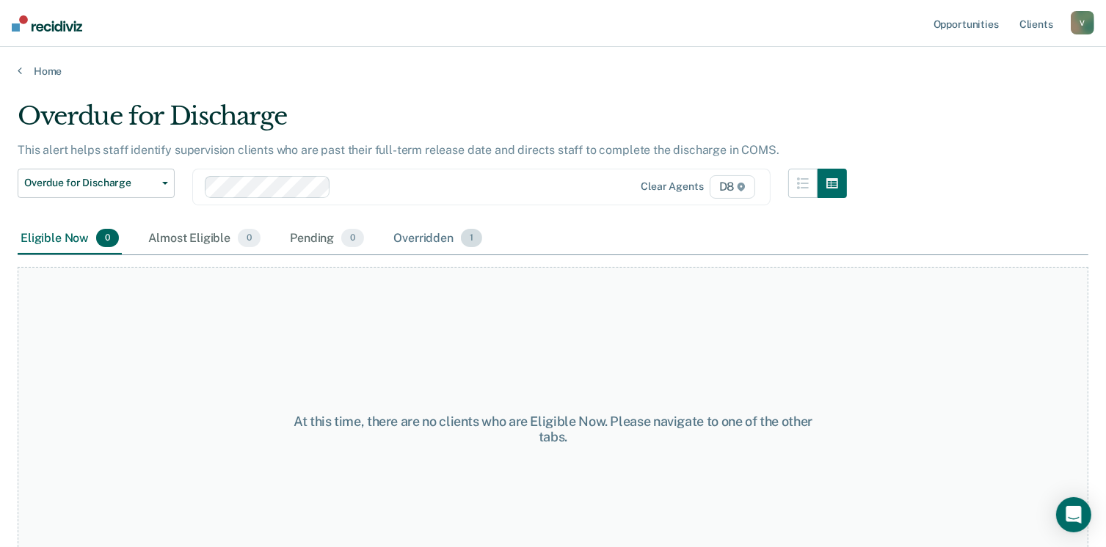
click at [420, 239] on div "Overridden 1" at bounding box center [437, 239] width 95 height 32
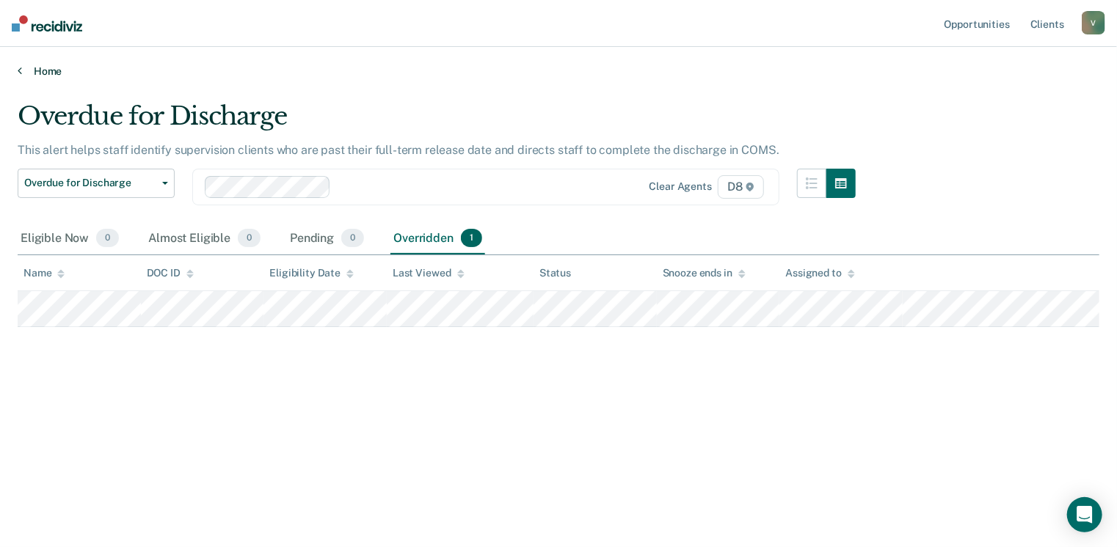
click at [50, 68] on link "Home" at bounding box center [559, 71] width 1082 height 13
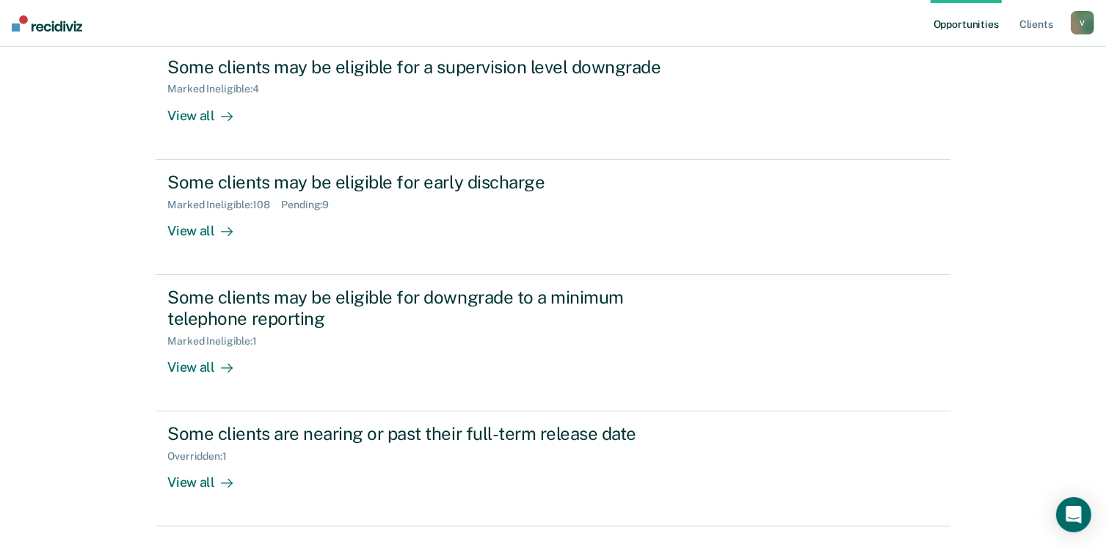
scroll to position [194, 0]
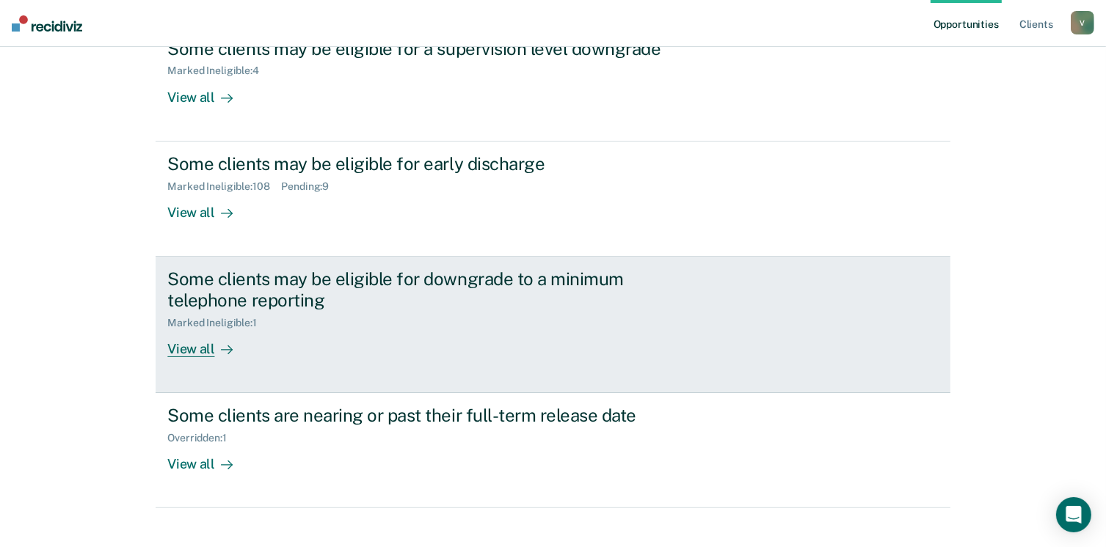
click at [184, 340] on div "View all" at bounding box center [208, 343] width 82 height 29
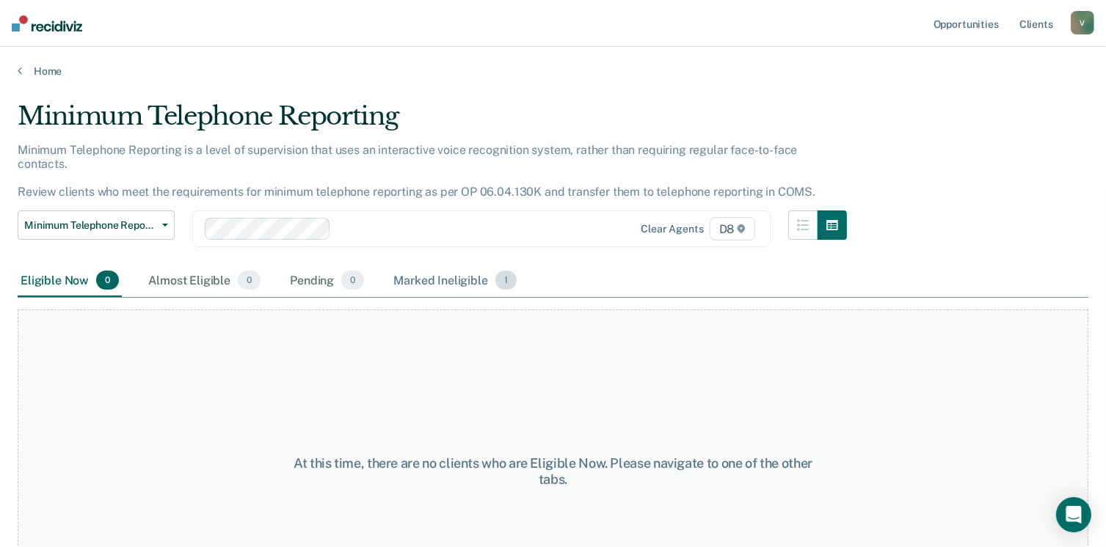
click at [463, 268] on div "Marked Ineligible 1" at bounding box center [454, 281] width 129 height 32
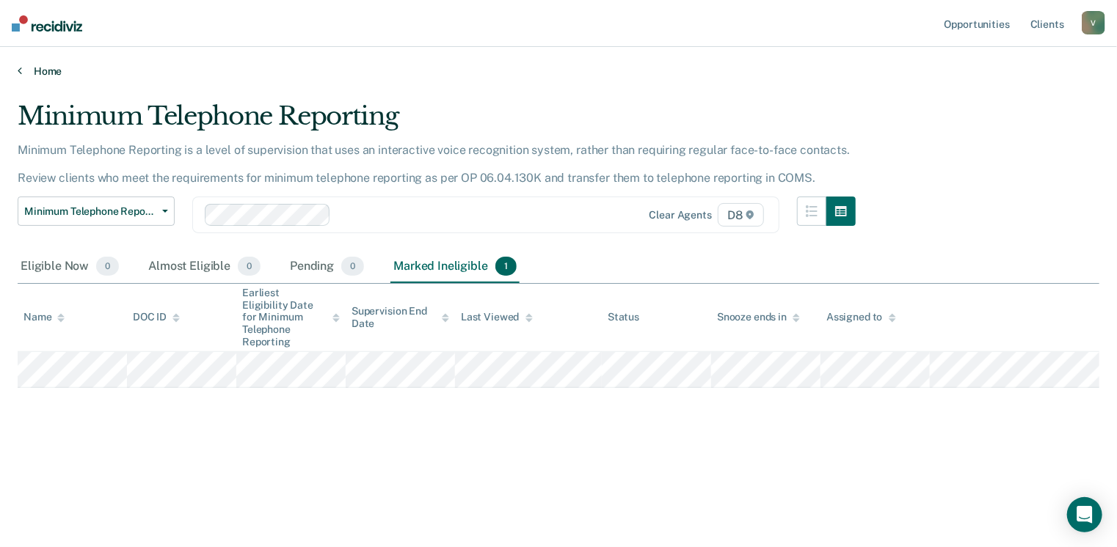
click at [30, 69] on link "Home" at bounding box center [559, 71] width 1082 height 13
